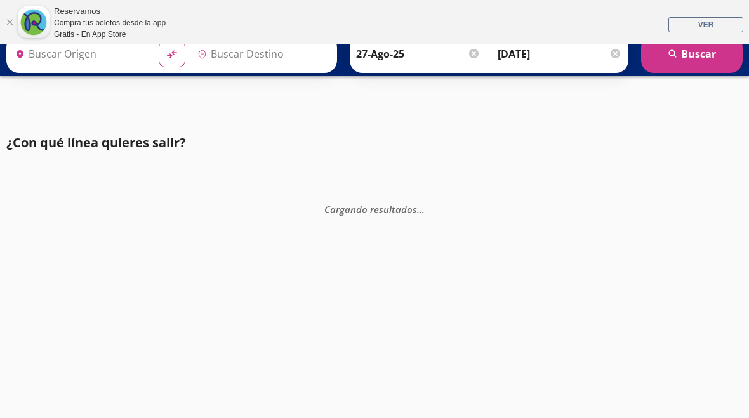
type input "[GEOGRAPHIC_DATA], [GEOGRAPHIC_DATA]"
type input "Nuevo Laredo, Tamaulipas"
type input "[GEOGRAPHIC_DATA], [GEOGRAPHIC_DATA]"
type input "Monterrey, Nuevo León"
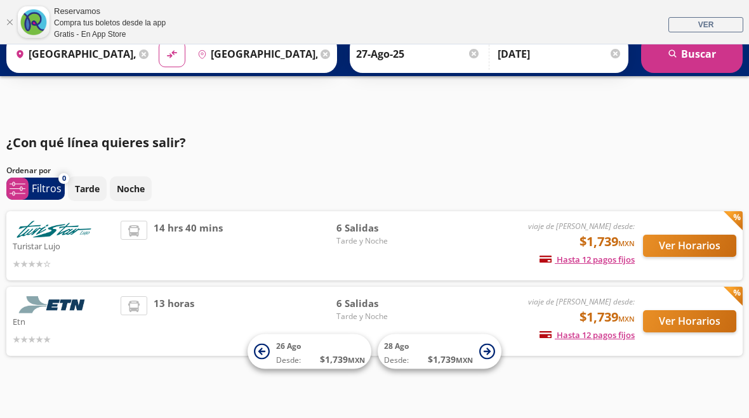
scroll to position [44, 0]
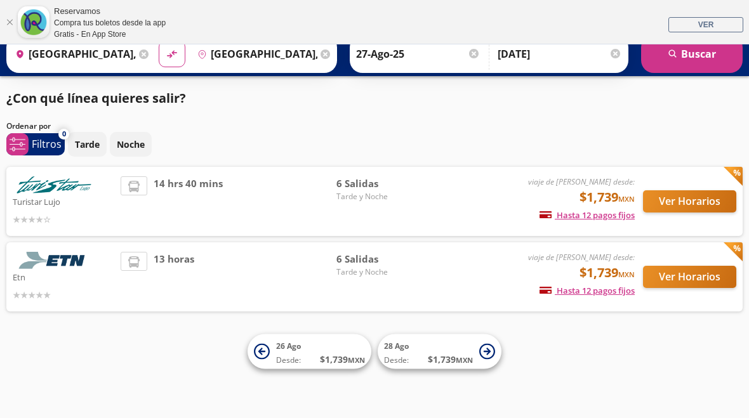
click at [704, 276] on button "Ver Horarios" at bounding box center [689, 277] width 93 height 22
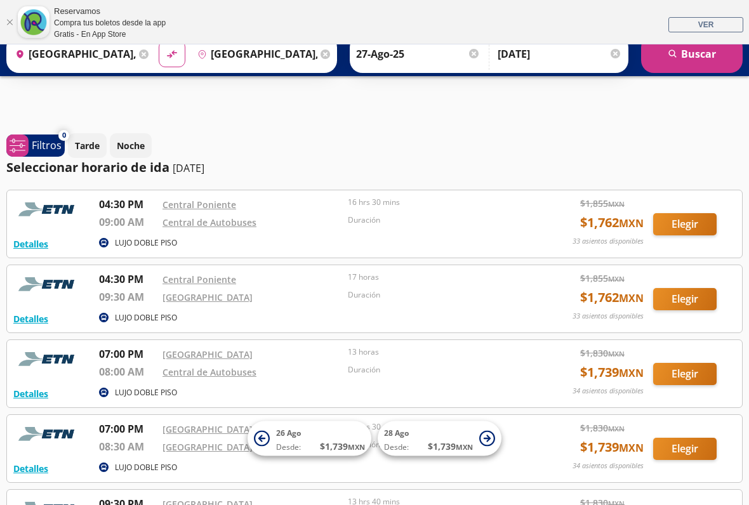
click at [79, 148] on p "Tarde" at bounding box center [87, 145] width 25 height 13
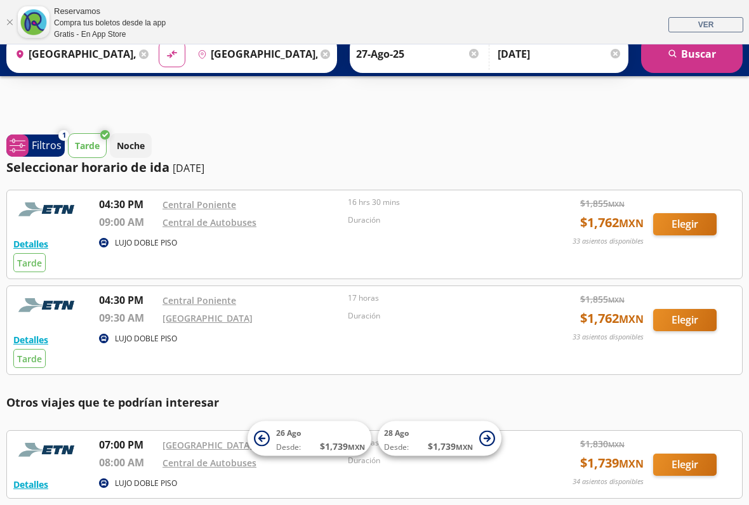
click at [126, 148] on p "Noche" at bounding box center [131, 145] width 28 height 13
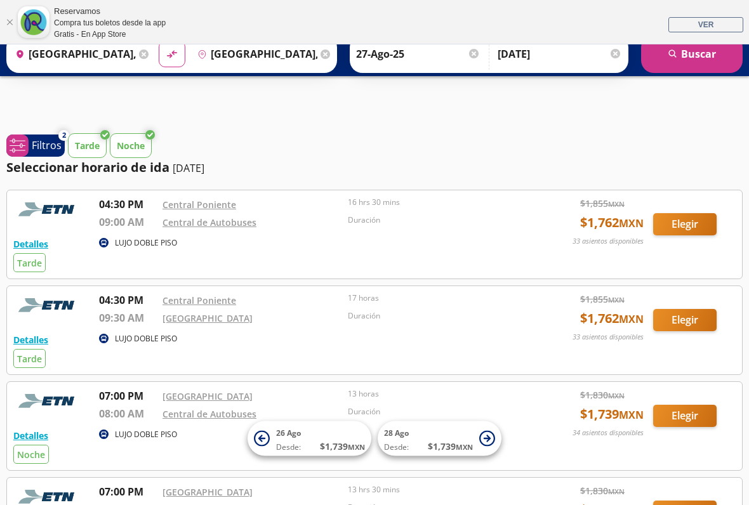
click at [84, 145] on p "Tarde" at bounding box center [87, 145] width 25 height 13
click at [29, 142] on span "system-uicons:filtering Filtros" at bounding box center [35, 145] width 58 height 22
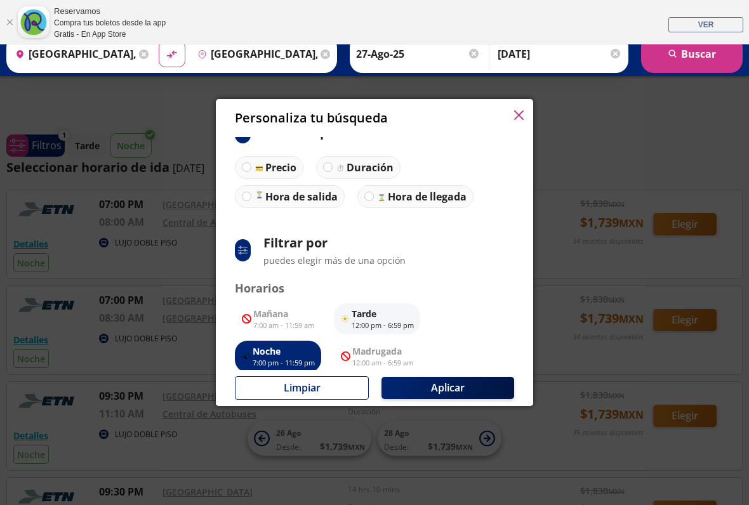
scroll to position [32, 0]
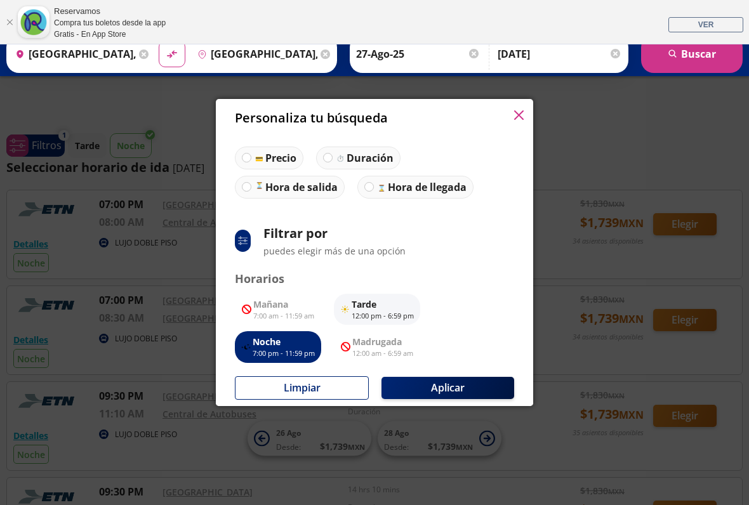
click at [339, 160] on img at bounding box center [341, 158] width 10 height 10
click at [332, 160] on input "Duración" at bounding box center [328, 158] width 8 height 8
radio input "true"
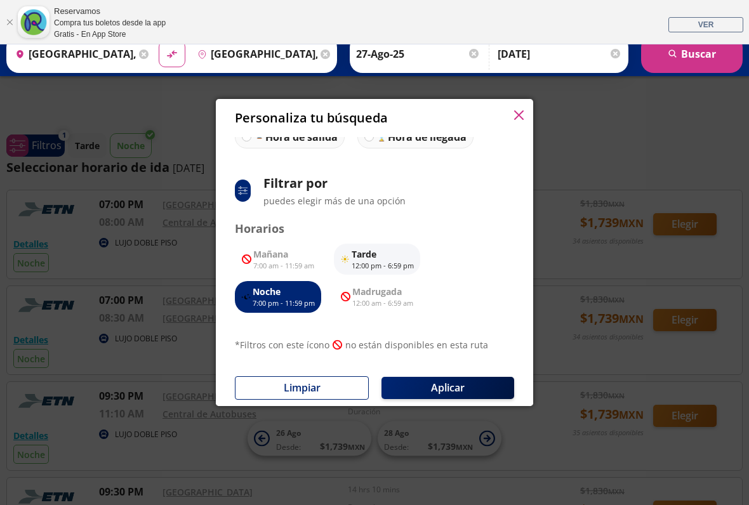
scroll to position [81, 0]
click at [465, 390] on button "Aplicar" at bounding box center [447, 388] width 133 height 22
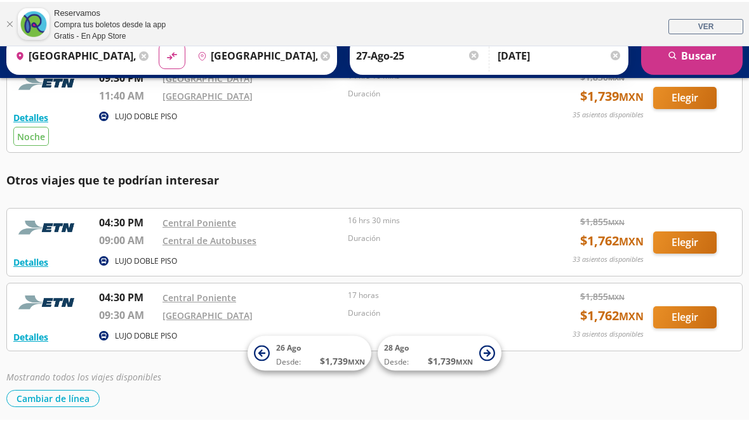
scroll to position [415, 0]
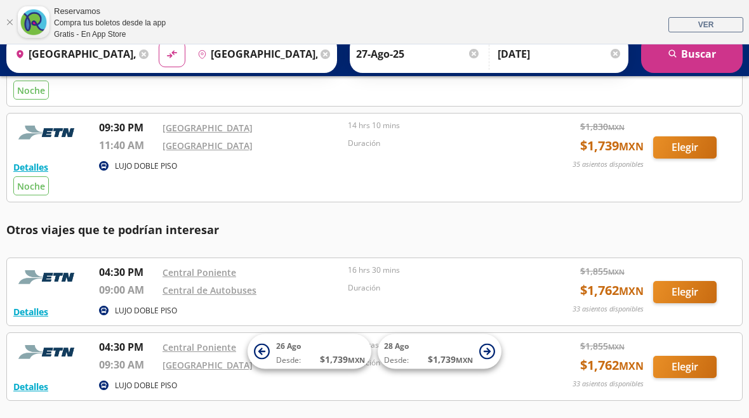
click at [688, 294] on button "Elegir" at bounding box center [684, 292] width 63 height 22
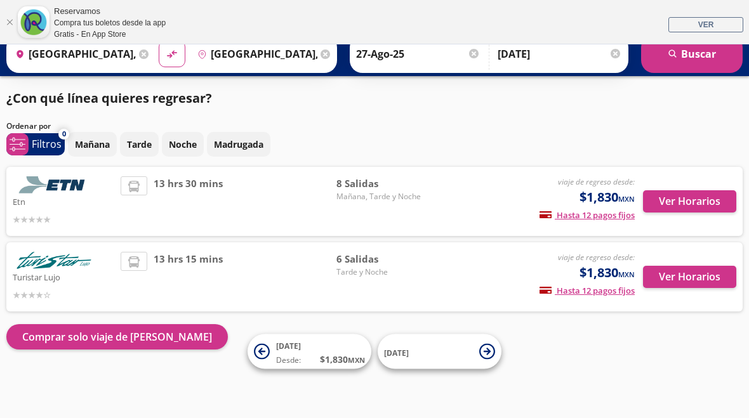
scroll to position [44, 0]
click at [692, 270] on button "Ver Horarios" at bounding box center [689, 277] width 93 height 22
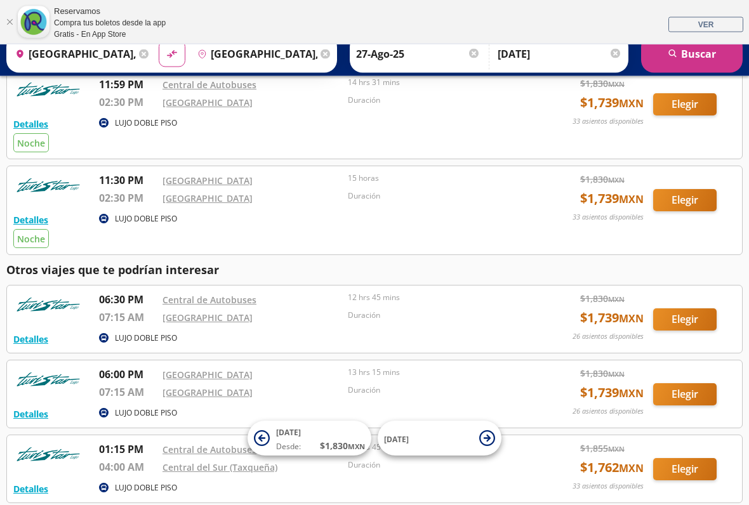
scroll to position [202, 0]
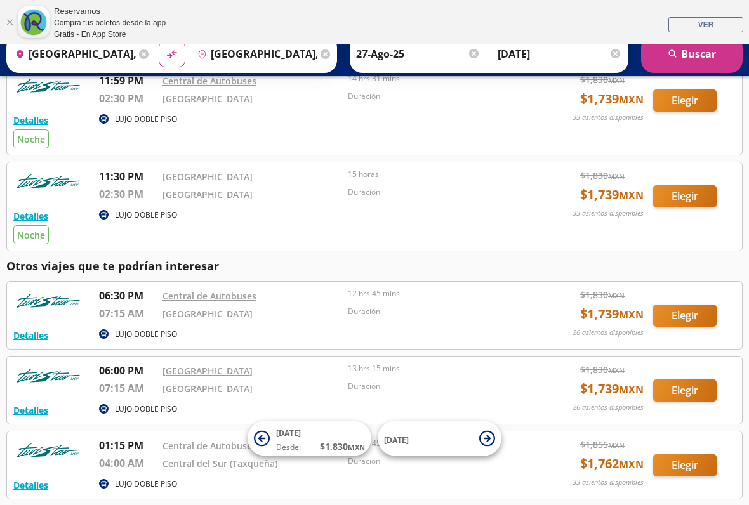
click at [112, 217] on div "LUJO DOBLE PISO" at bounding box center [138, 214] width 78 height 11
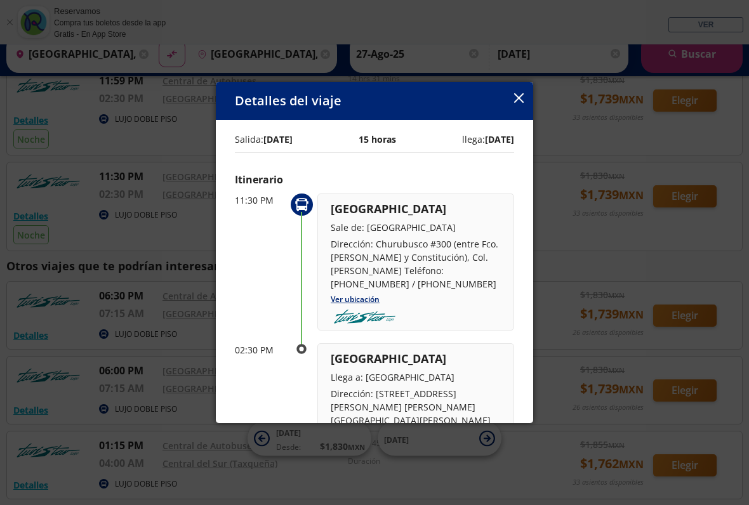
scroll to position [-2, 0]
click at [515, 107] on button "button" at bounding box center [519, 98] width 10 height 15
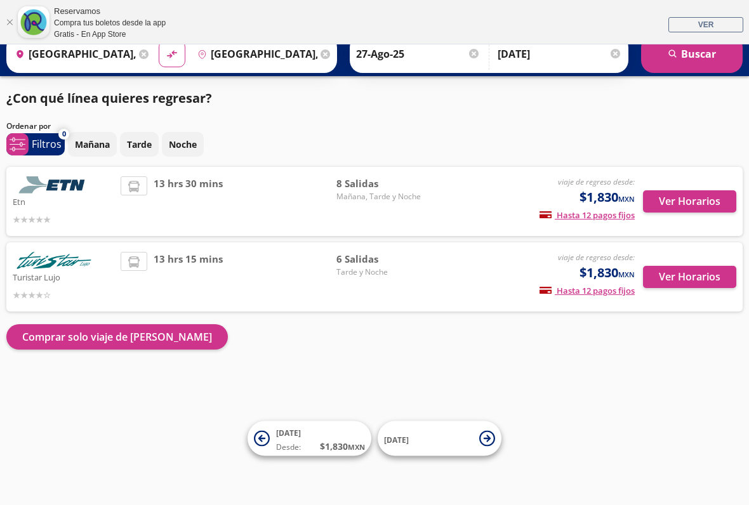
scroll to position [44, 0]
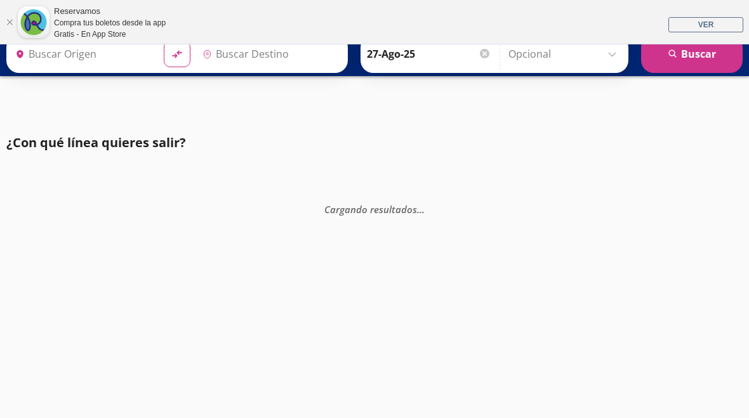
type input "[GEOGRAPHIC_DATA], [GEOGRAPHIC_DATA]"
